Goal: Task Accomplishment & Management: Manage account settings

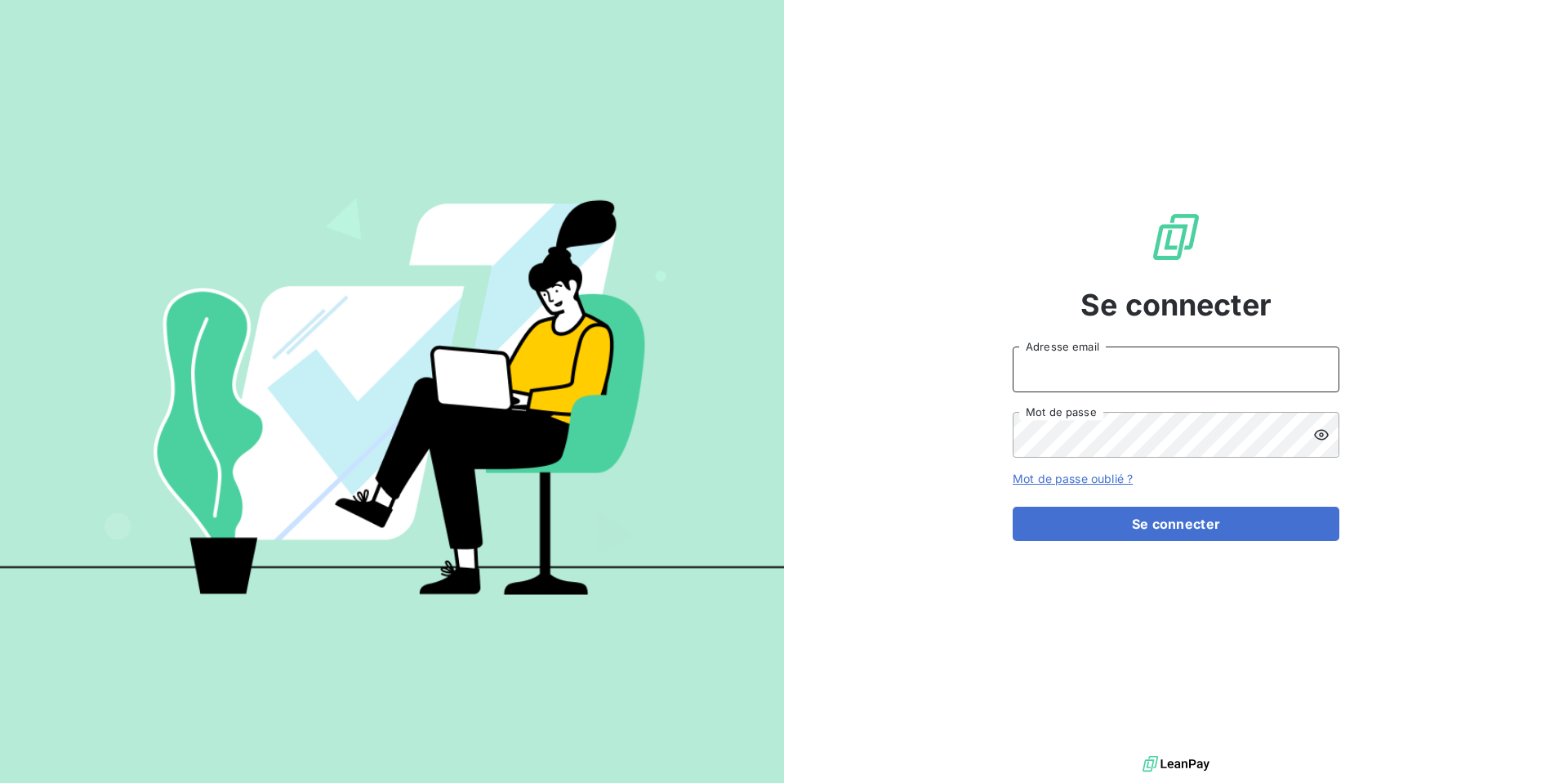
click at [1066, 368] on input "Adresse email" at bounding box center [1176, 370] width 326 height 46
type input "[DOMAIN_NAME][EMAIL_ADDRESS][DOMAIN_NAME]"
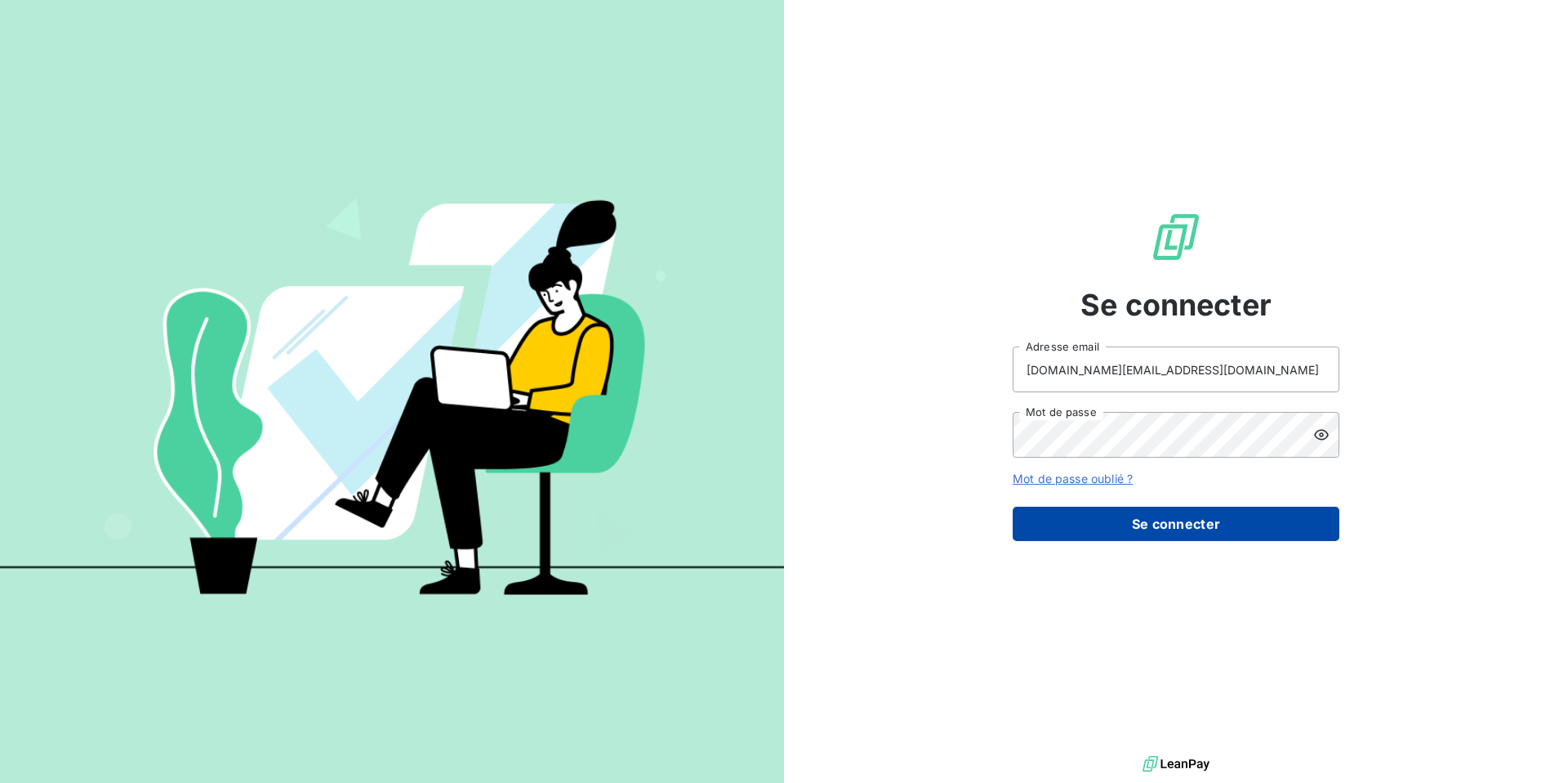
click at [1183, 535] on button "Se connecter" at bounding box center [1176, 523] width 326 height 34
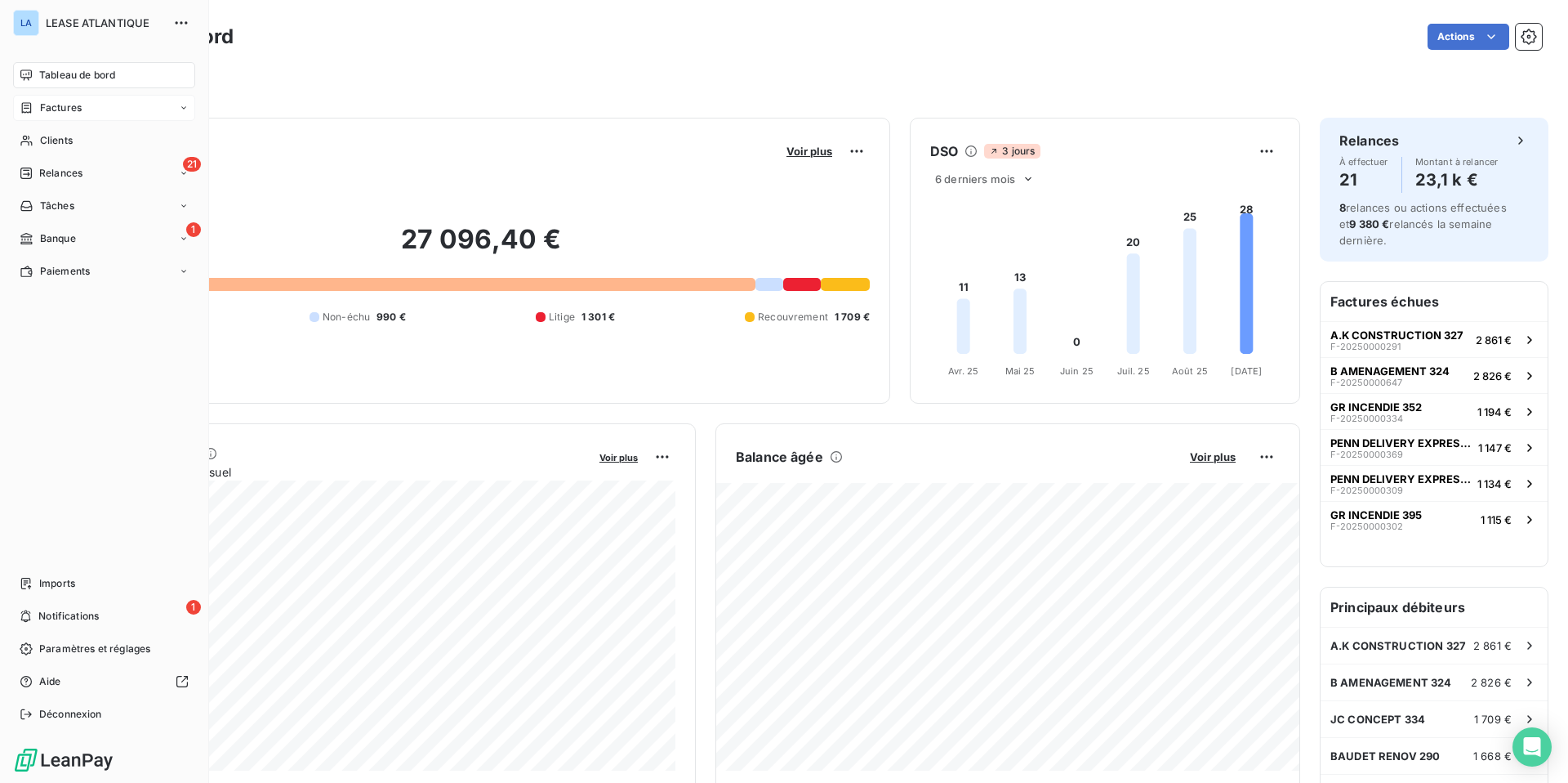
click at [44, 107] on span "Factures" at bounding box center [61, 107] width 41 height 15
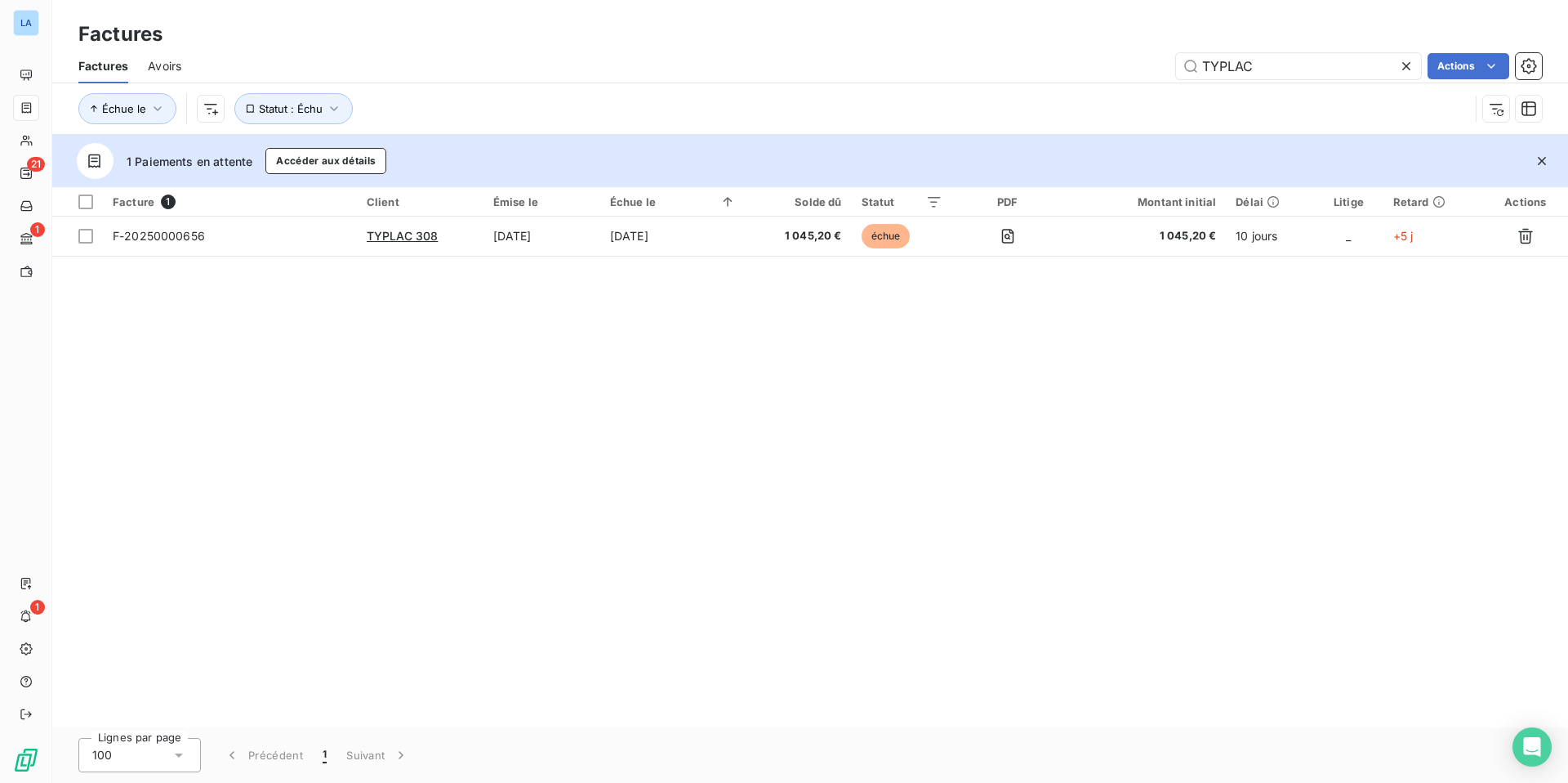
click at [1405, 68] on icon at bounding box center [1406, 66] width 17 height 17
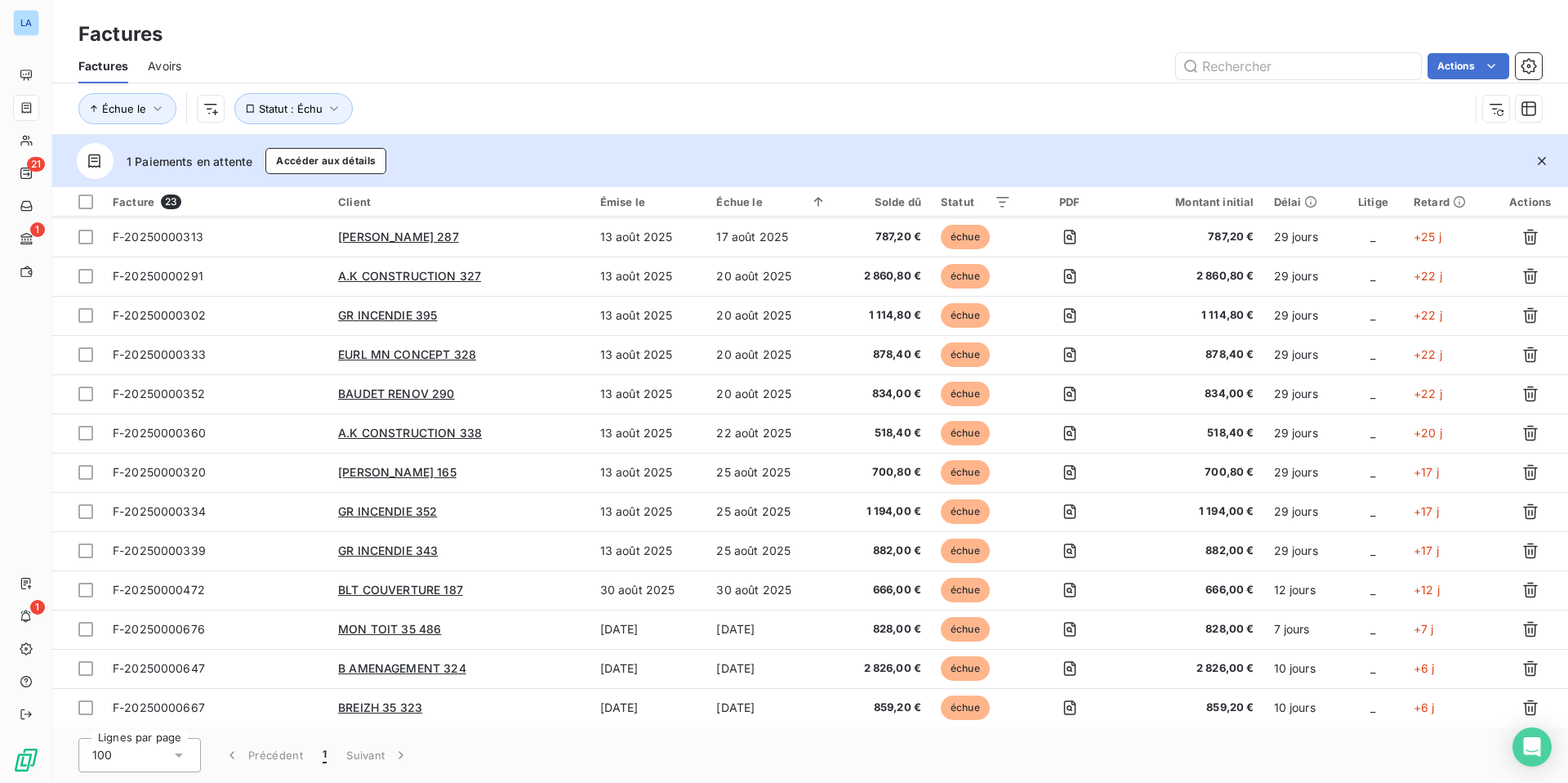
scroll to position [392, 0]
